Goal: Transaction & Acquisition: Purchase product/service

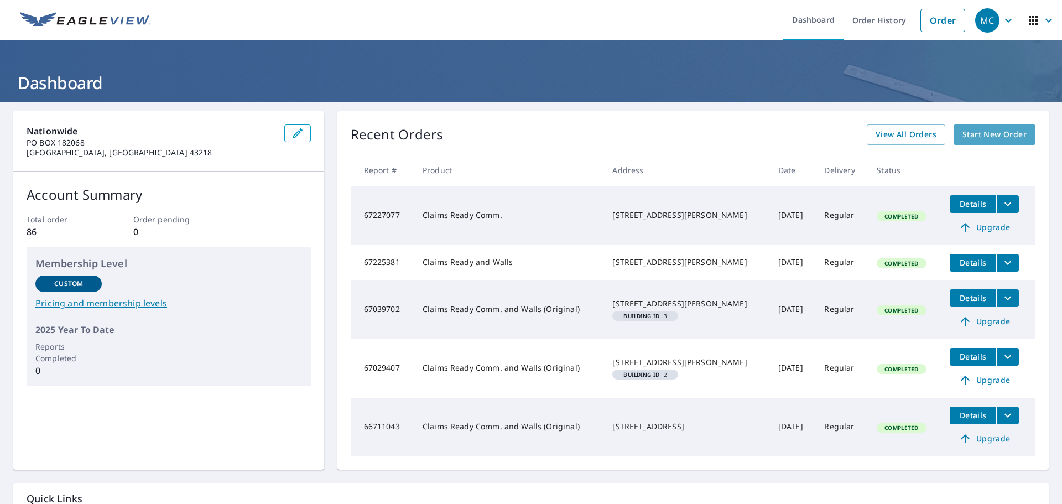
click at [970, 139] on span "Start New Order" at bounding box center [994, 135] width 64 height 14
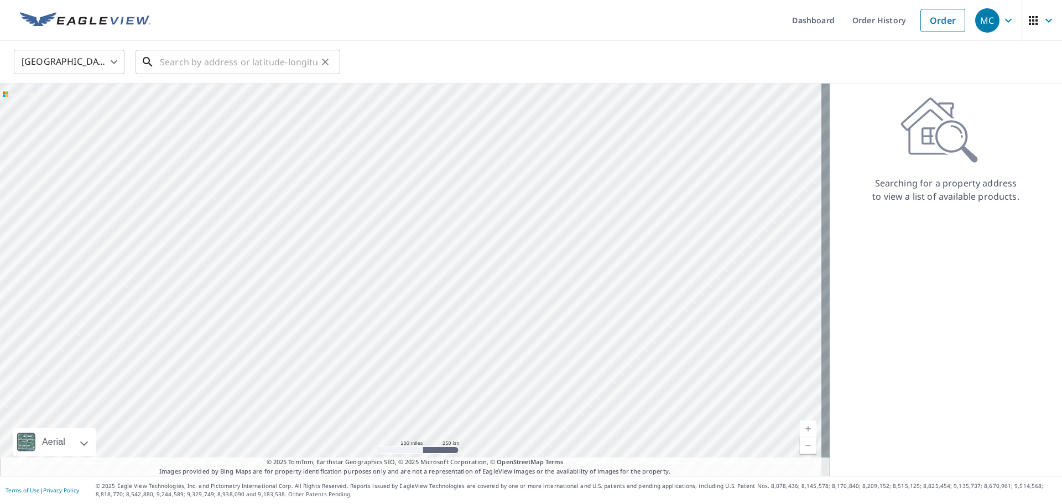
click at [196, 59] on input "text" at bounding box center [239, 61] width 158 height 31
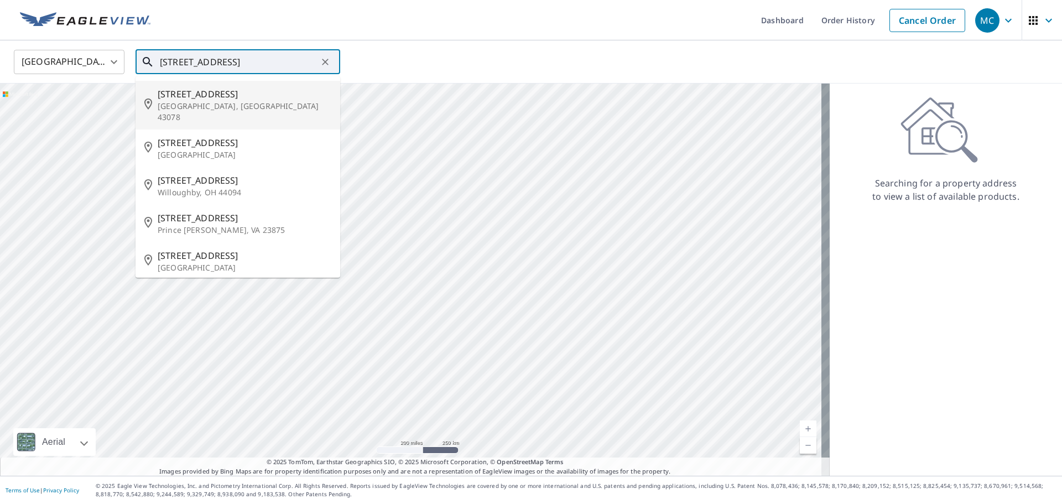
click at [181, 97] on span "[STREET_ADDRESS]" at bounding box center [245, 93] width 174 height 13
type input "[STREET_ADDRESS]"
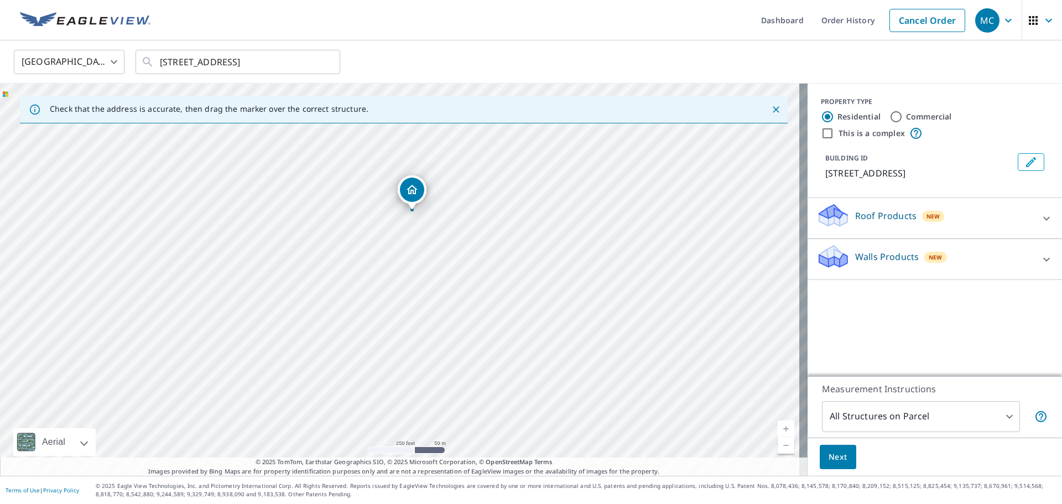
drag, startPoint x: 520, startPoint y: 332, endPoint x: 531, endPoint y: 257, distance: 76.6
click at [533, 261] on div "[STREET_ADDRESS]" at bounding box center [404, 280] width 808 height 392
drag, startPoint x: 416, startPoint y: 188, endPoint x: 344, endPoint y: 295, distance: 129.0
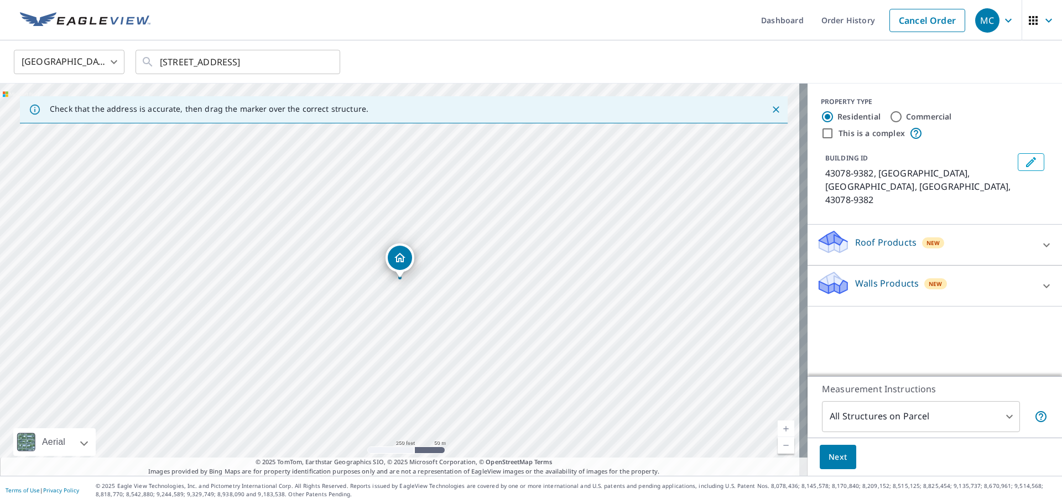
click at [1040, 238] on icon at bounding box center [1046, 244] width 13 height 13
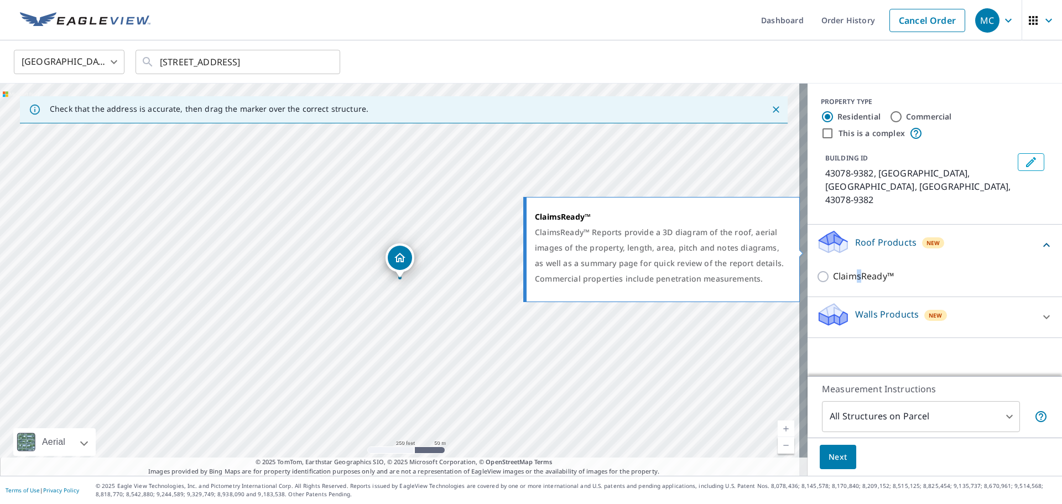
click at [850, 269] on p "ClaimsReady™" at bounding box center [863, 276] width 61 height 14
click at [816, 270] on input "ClaimsReady™" at bounding box center [824, 276] width 17 height 13
checkbox input "true"
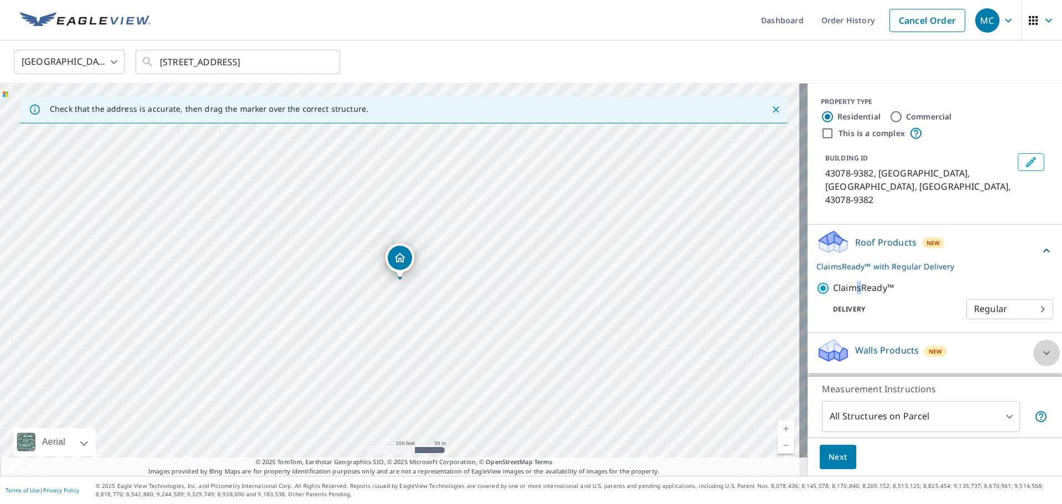
click at [1040, 346] on icon at bounding box center [1046, 352] width 13 height 13
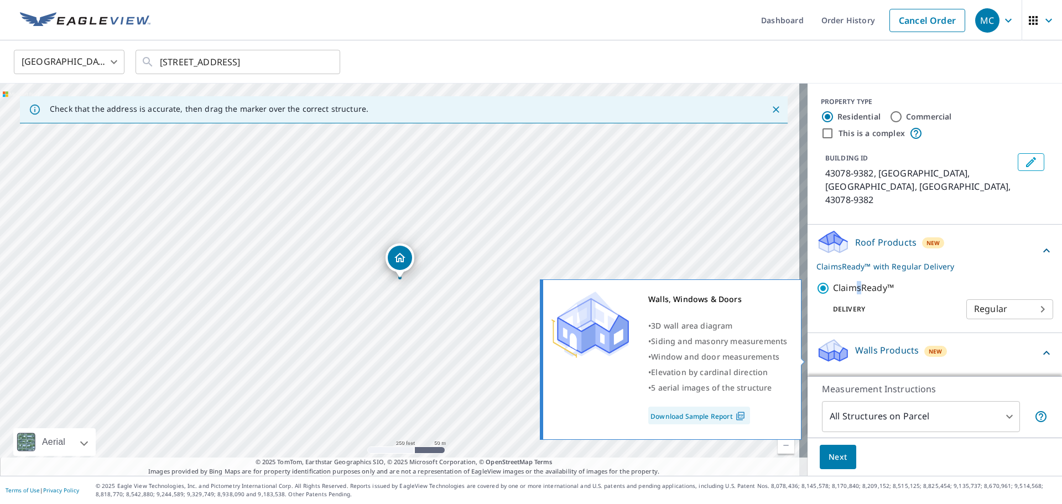
click at [816, 378] on input "Walls, Windows & Doors" at bounding box center [824, 384] width 17 height 13
checkbox input "true"
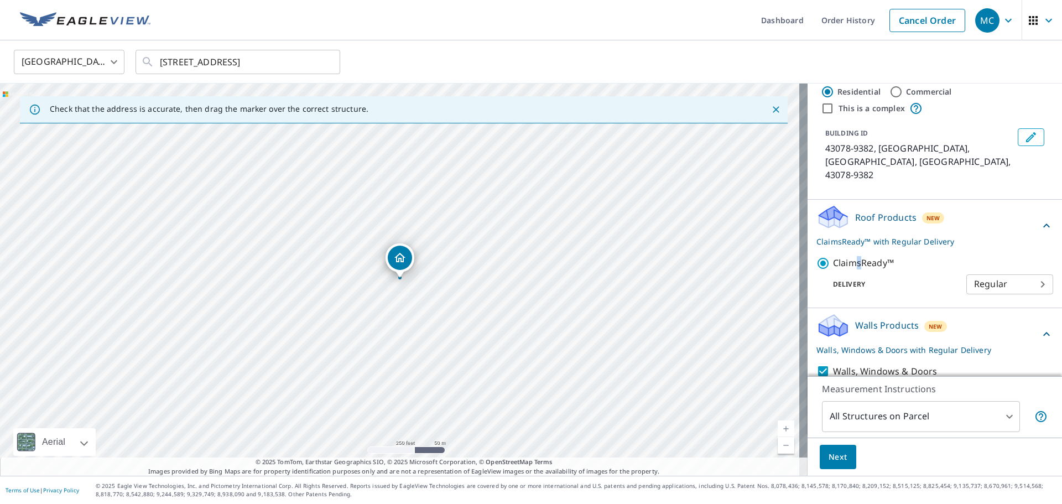
scroll to position [38, 0]
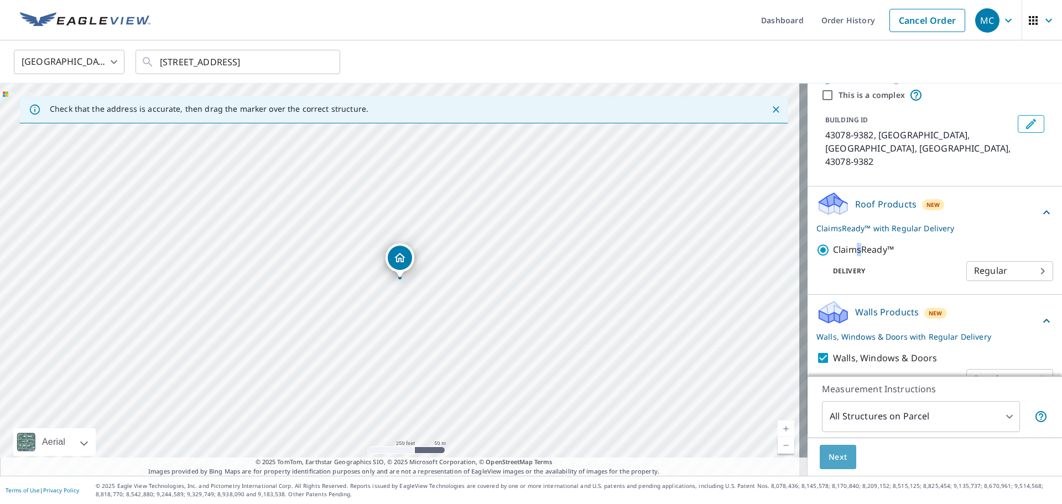
click at [832, 458] on span "Next" at bounding box center [838, 457] width 19 height 14
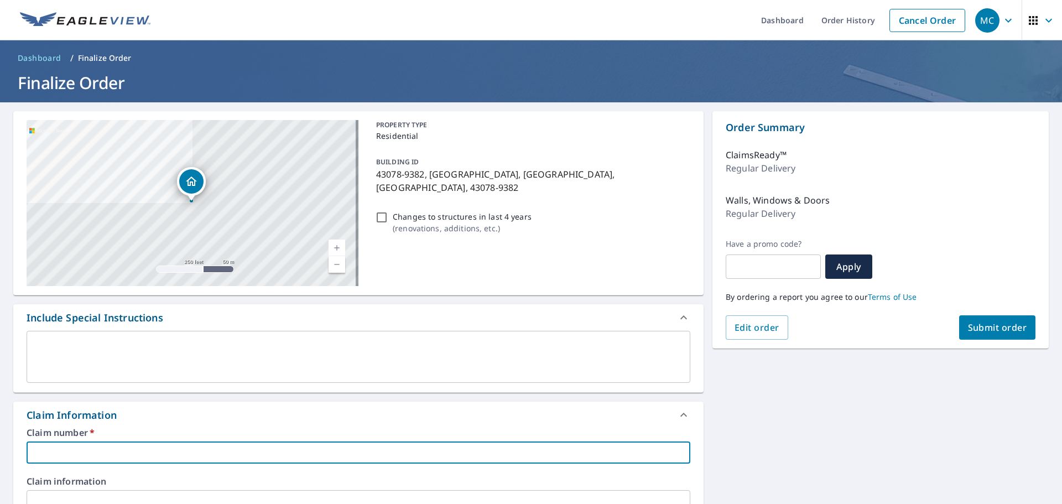
click at [141, 454] on input "text" at bounding box center [359, 452] width 664 height 22
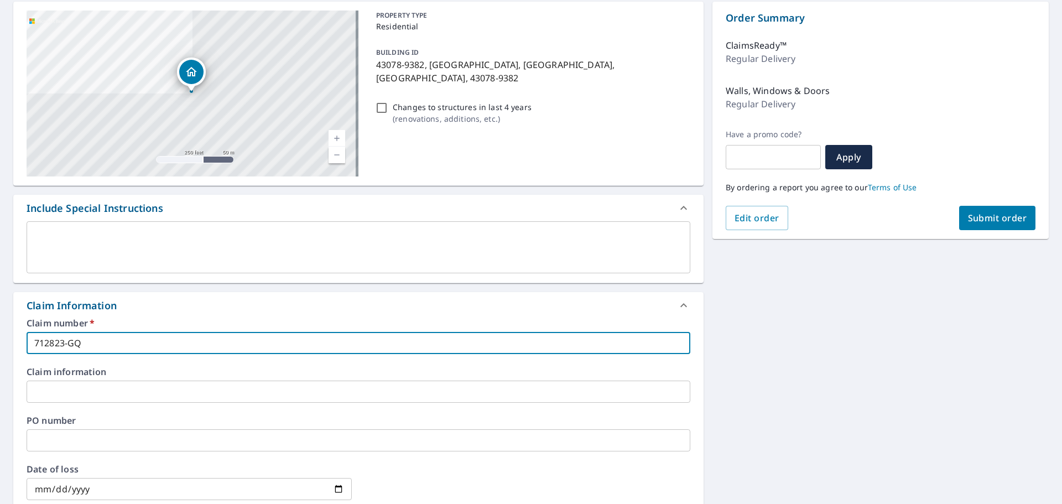
scroll to position [111, 0]
type input "712823-GQ"
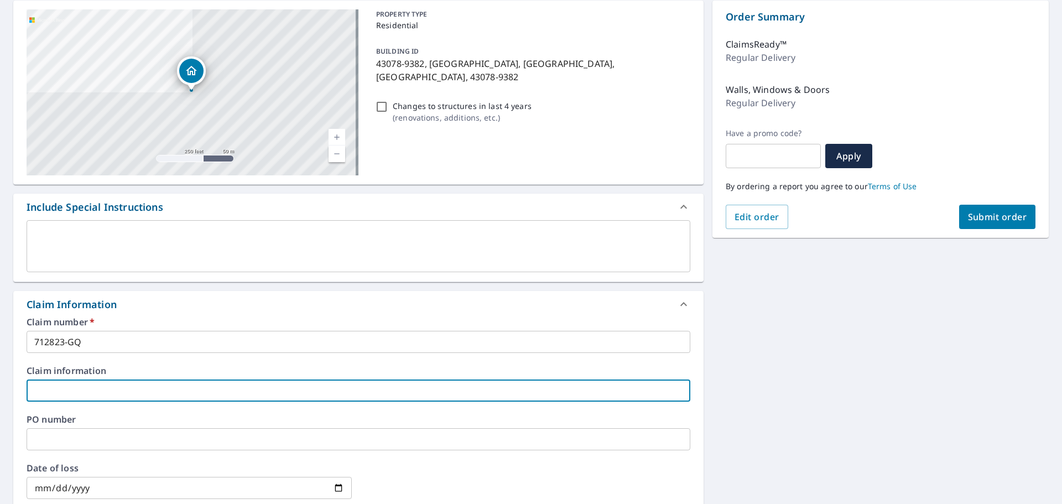
click at [115, 382] on input "text" at bounding box center [359, 390] width 664 height 22
type input "[PERSON_NAME]"
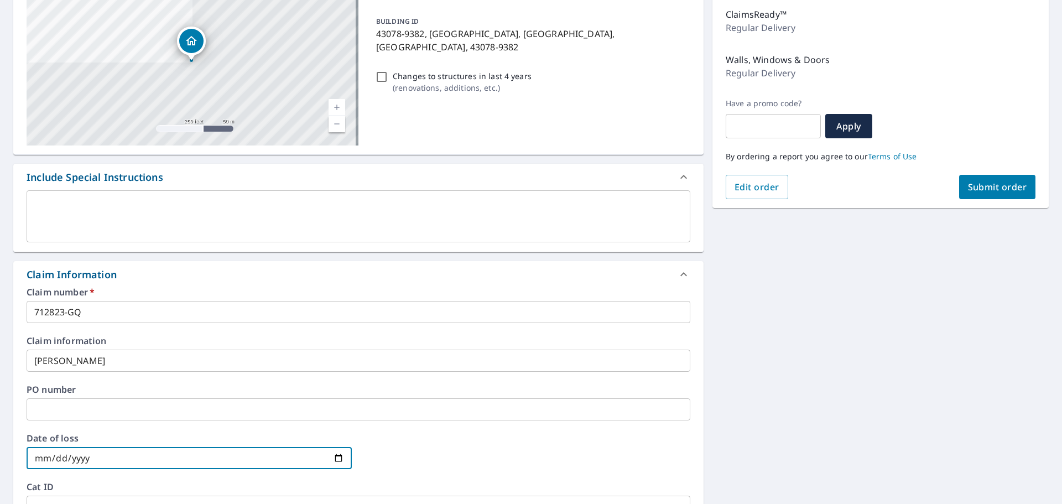
scroll to position [166, 0]
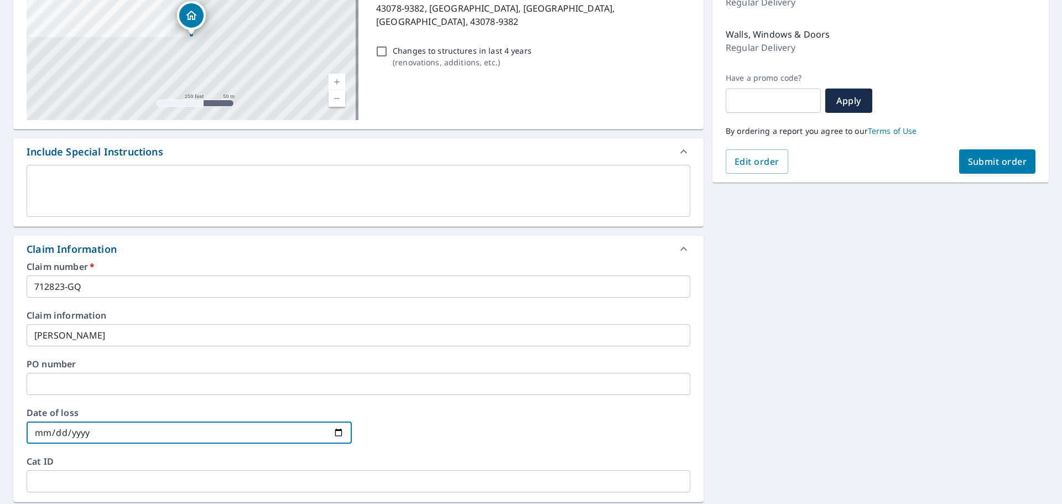
click at [335, 430] on input "date" at bounding box center [189, 432] width 325 height 22
type input "[DATE]"
click at [425, 408] on div at bounding box center [527, 432] width 325 height 49
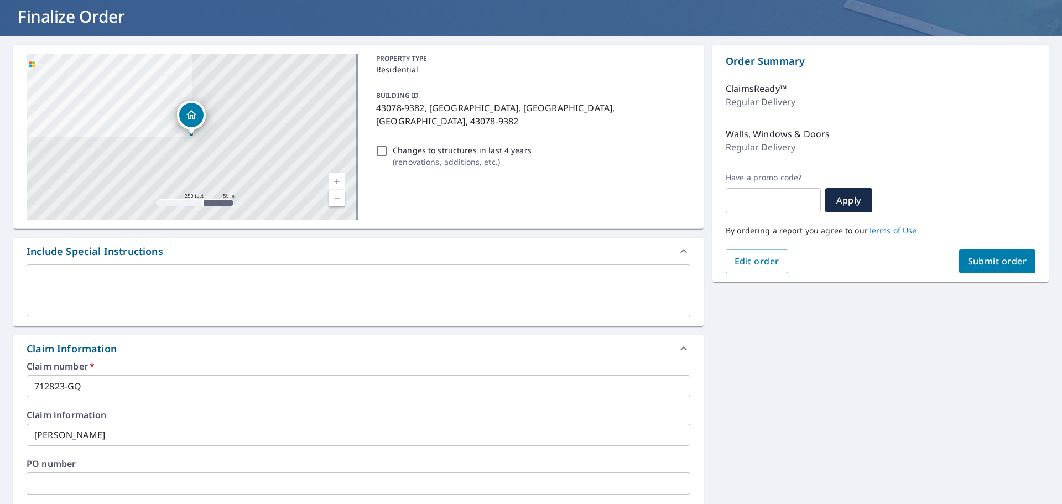
scroll to position [0, 0]
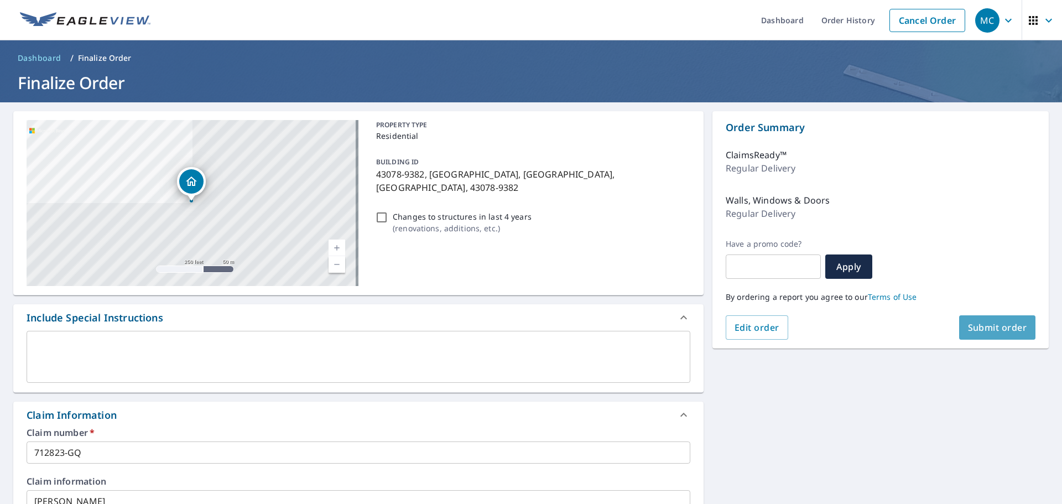
click at [978, 324] on span "Submit order" at bounding box center [997, 327] width 59 height 12
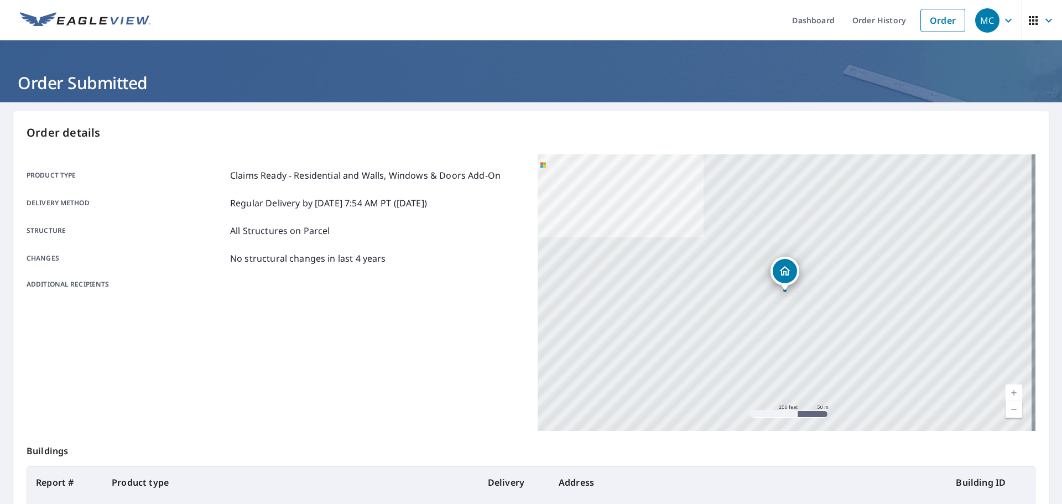
scroll to position [111, 0]
